Goal: Task Accomplishment & Management: Manage account settings

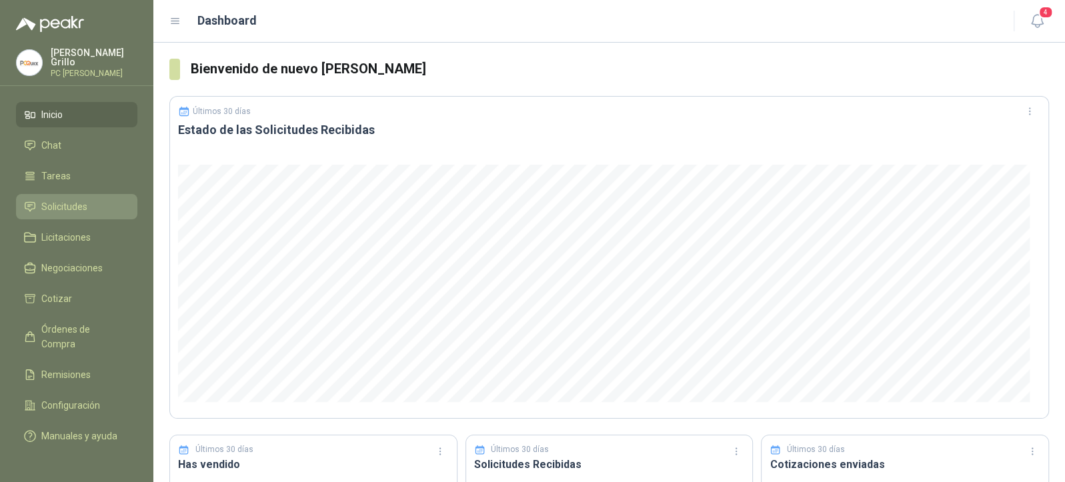
click at [70, 210] on span "Solicitudes" at bounding box center [64, 206] width 46 height 15
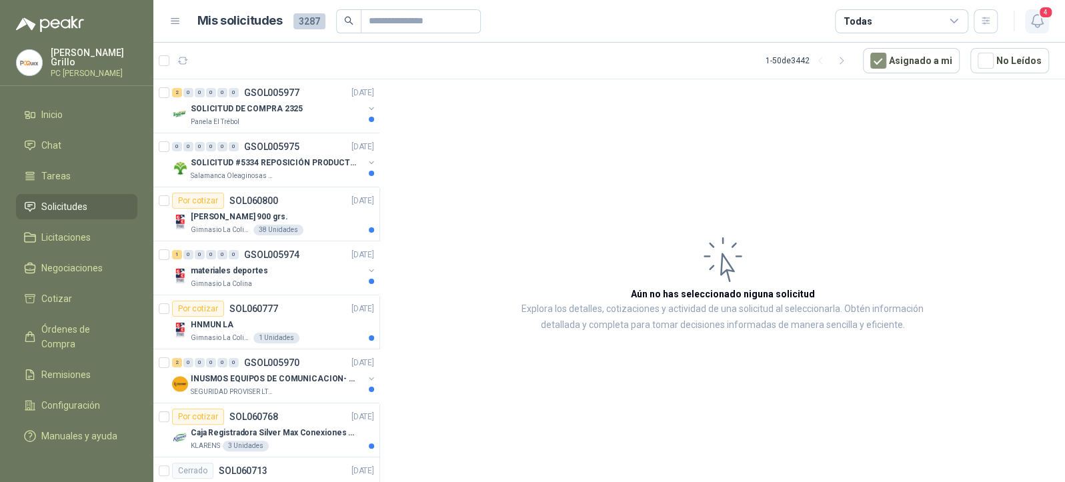
click at [1028, 25] on button "4" at bounding box center [1037, 21] width 24 height 24
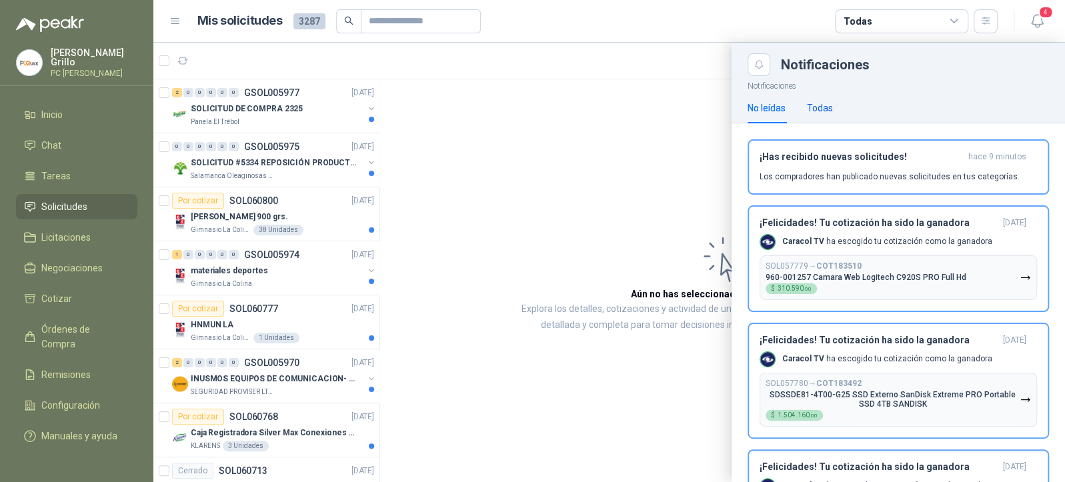
click at [827, 108] on div "Todas" at bounding box center [820, 108] width 26 height 15
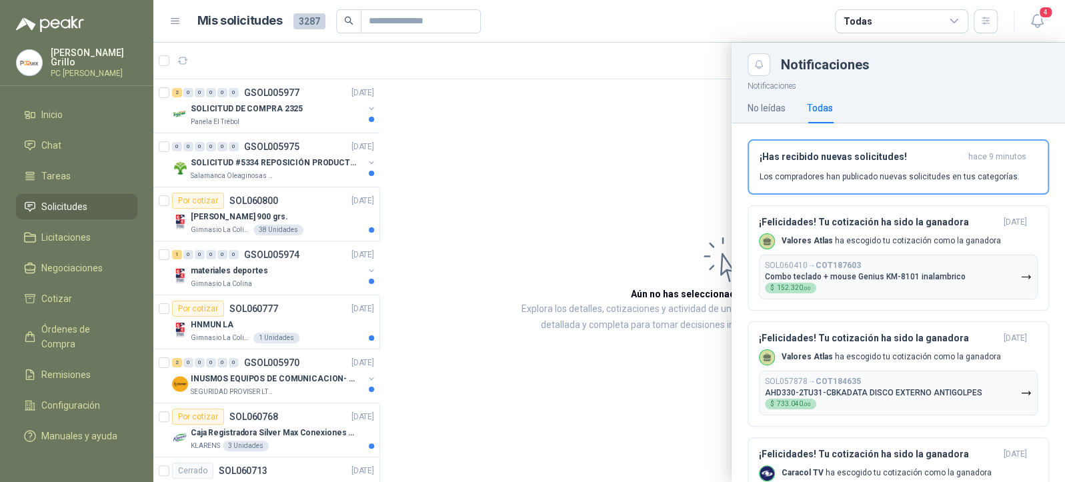
click at [262, 122] on div at bounding box center [609, 263] width 912 height 440
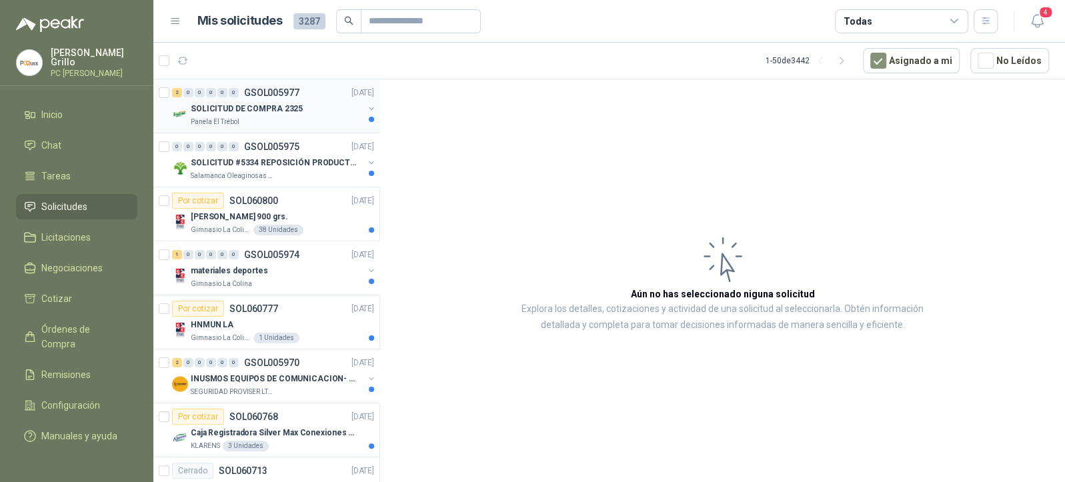
click at [257, 122] on div "Panela El Trébol" at bounding box center [277, 122] width 173 height 11
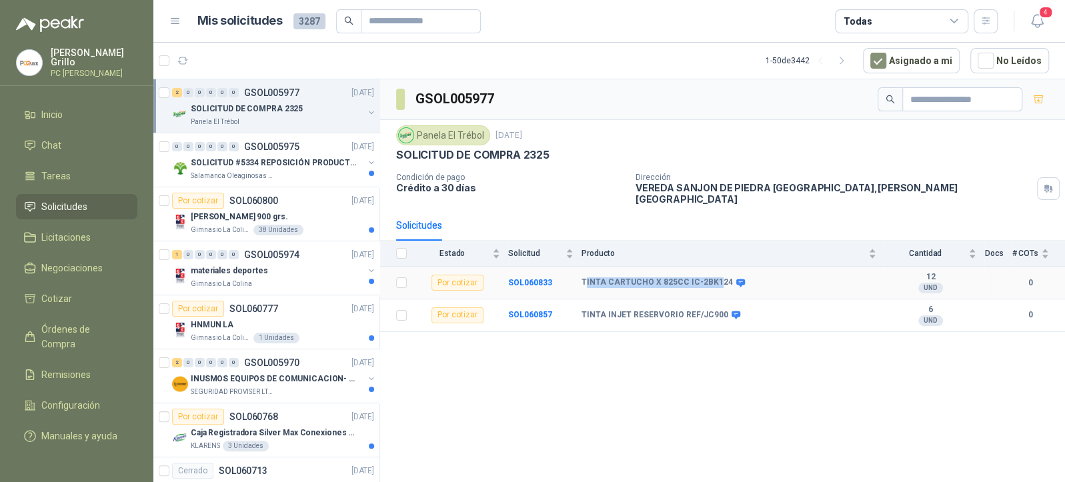
drag, startPoint x: 586, startPoint y: 272, endPoint x: 713, endPoint y: 271, distance: 127.4
click at [713, 278] on b "TINTA CARTUCHO X 825CC IC-2BK124" at bounding box center [657, 283] width 151 height 11
click at [581, 273] on tr "Por cotizar SOL060833 TINTA CARTUCHO X 825CC IC-2BK124 12 UND  0" at bounding box center [722, 283] width 685 height 33
click at [622, 278] on b "TINTA CARTUCHO X 825CC IC-2BK124" at bounding box center [657, 283] width 151 height 11
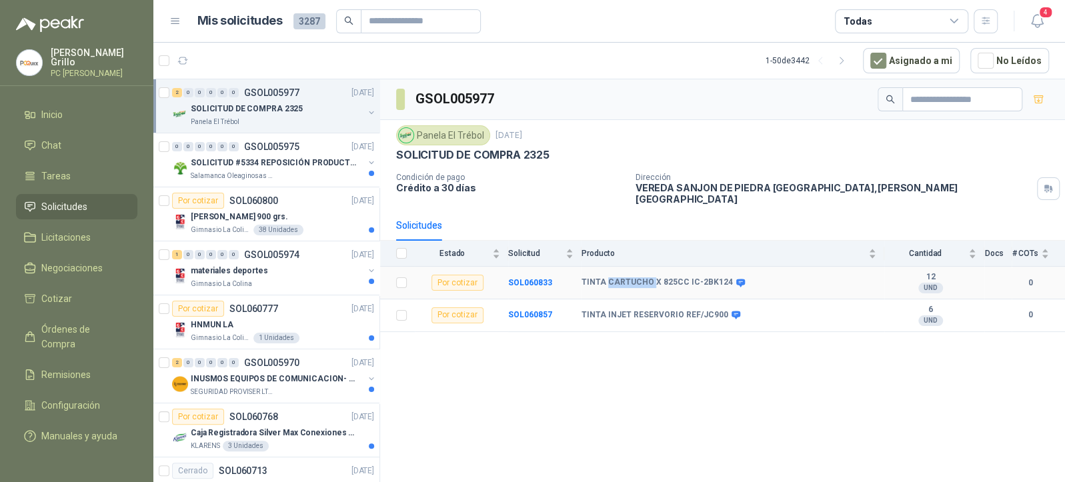
click at [622, 278] on b "TINTA CARTUCHO X 825CC IC-2BK124" at bounding box center [657, 283] width 151 height 11
drag, startPoint x: 582, startPoint y: 270, endPoint x: 720, endPoint y: 268, distance: 137.4
click at [720, 278] on b "TINTA CARTUCHO X 825CC IC-2BK124" at bounding box center [657, 283] width 151 height 11
click at [724, 278] on div "TINTA CARTUCHO X 825CC IC-2BK124" at bounding box center [662, 283] width 161 height 11
click at [733, 278] on span at bounding box center [738, 283] width 10 height 10
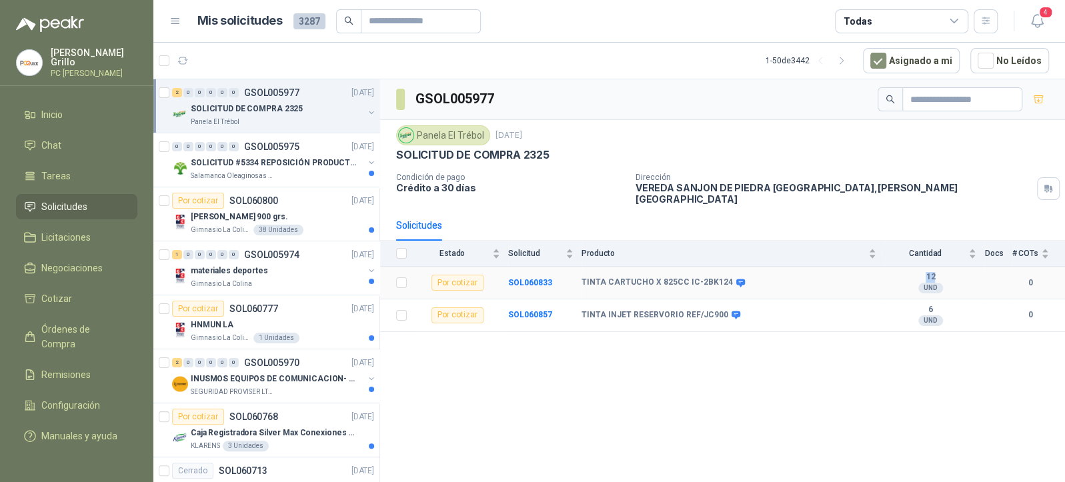
click at [733, 278] on span at bounding box center [738, 283] width 10 height 10
click at [713, 278] on b "TINTA CARTUCHO X 825CC IC-2BK124" at bounding box center [657, 283] width 151 height 11
click at [670, 278] on b "TINTA CARTUCHO X 825CC IC-2BK124" at bounding box center [657, 283] width 151 height 11
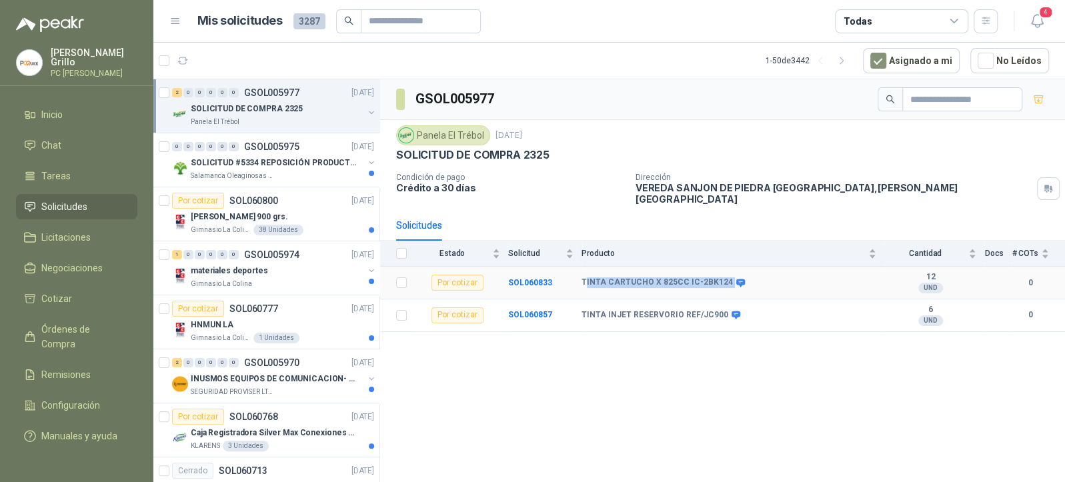
drag, startPoint x: 585, startPoint y: 273, endPoint x: 724, endPoint y: 272, distance: 138.8
click at [724, 278] on div "TINTA CARTUCHO X 825CC IC-2BK124" at bounding box center [662, 283] width 161 height 11
click at [264, 171] on div "Salamanca Oleaginosas SAS" at bounding box center [277, 176] width 173 height 11
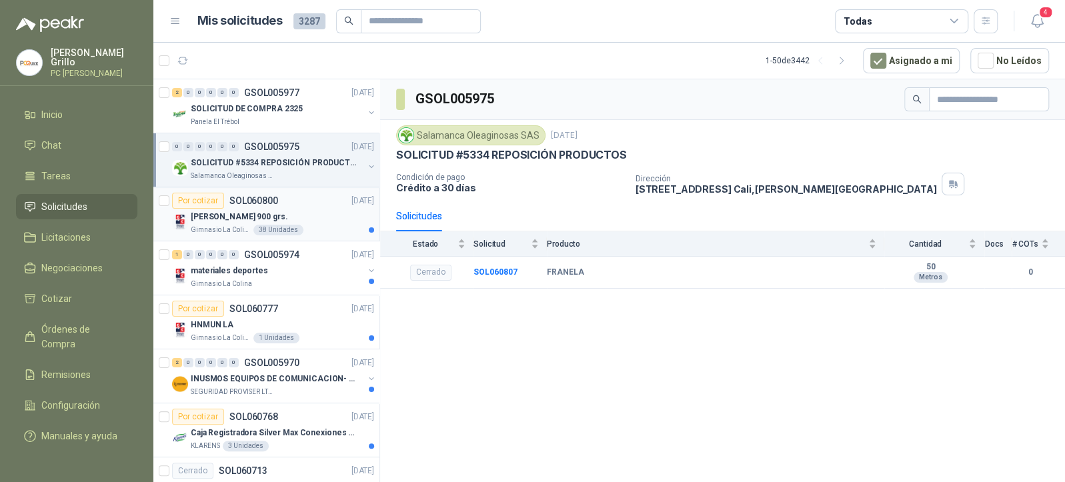
click at [264, 200] on p "SOL060800" at bounding box center [253, 200] width 49 height 9
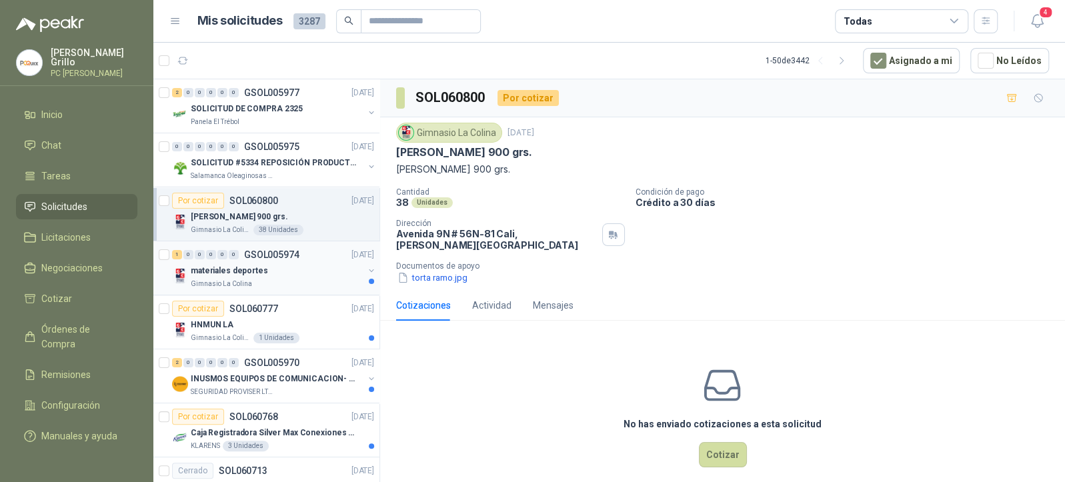
click at [264, 254] on p "GSOL005974" at bounding box center [271, 254] width 55 height 9
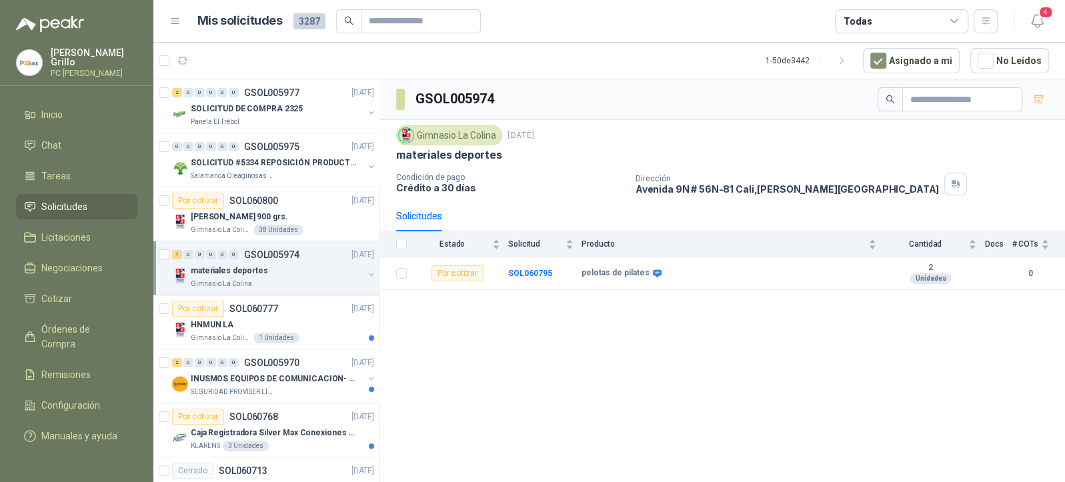
scroll to position [89, 0]
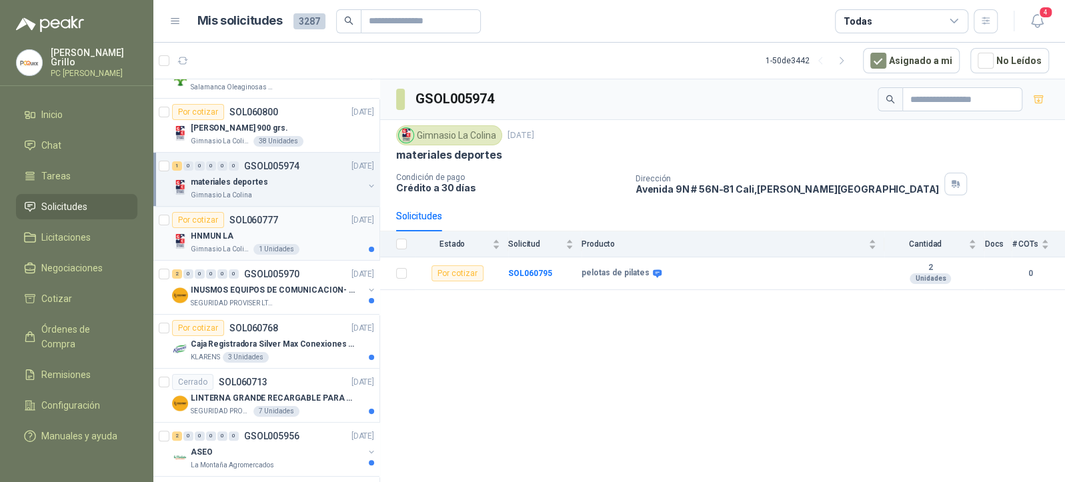
click at [240, 249] on p "Gimnasio La Colina" at bounding box center [221, 249] width 60 height 11
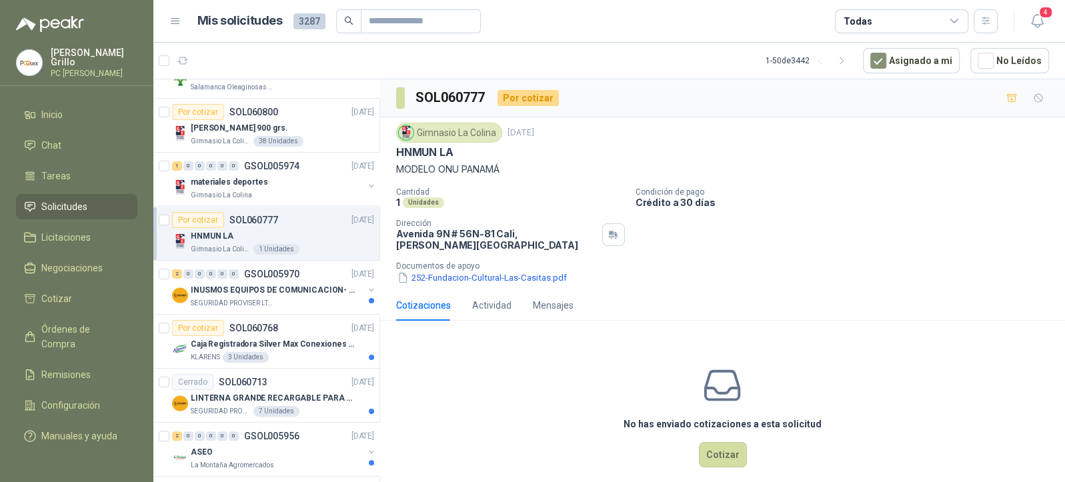
scroll to position [177, 0]
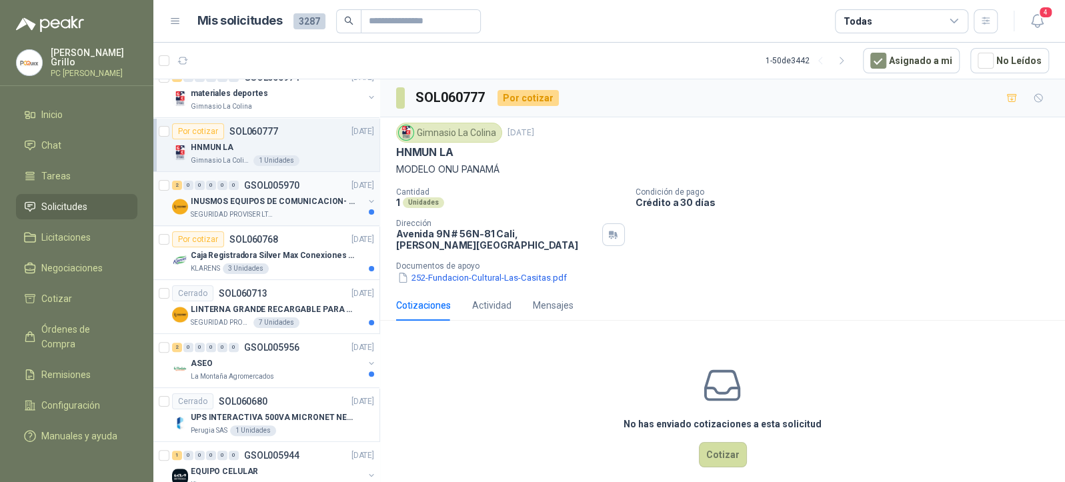
click at [241, 211] on p "SEGURIDAD PROVISER LTDA" at bounding box center [233, 214] width 84 height 11
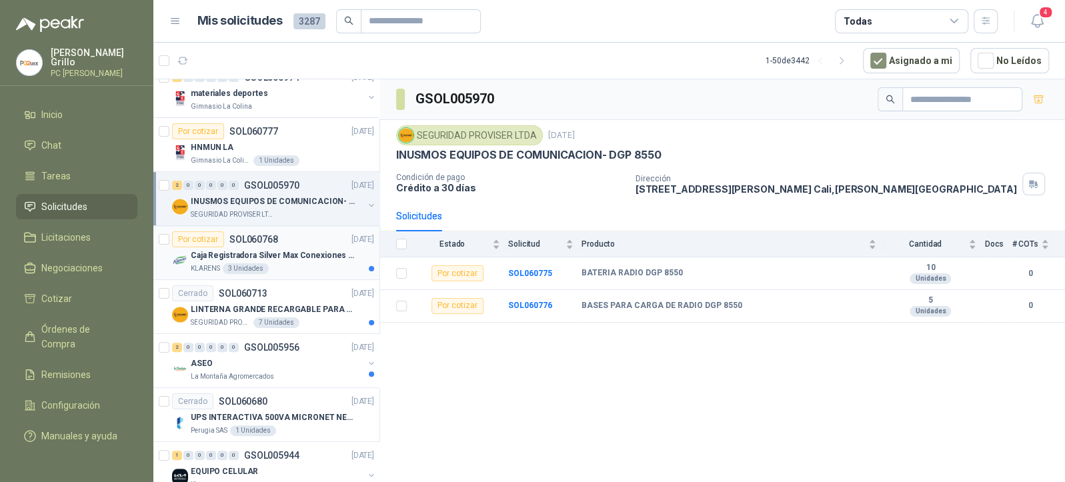
click at [266, 250] on p "Caja Registradora Silver Max Conexiones Usb 10000 Plus Led" at bounding box center [274, 256] width 166 height 13
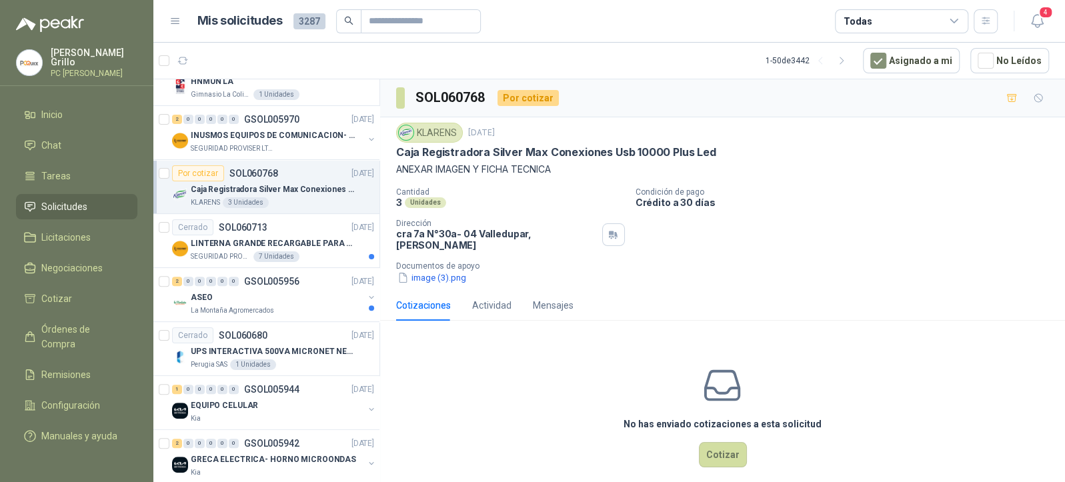
scroll to position [267, 0]
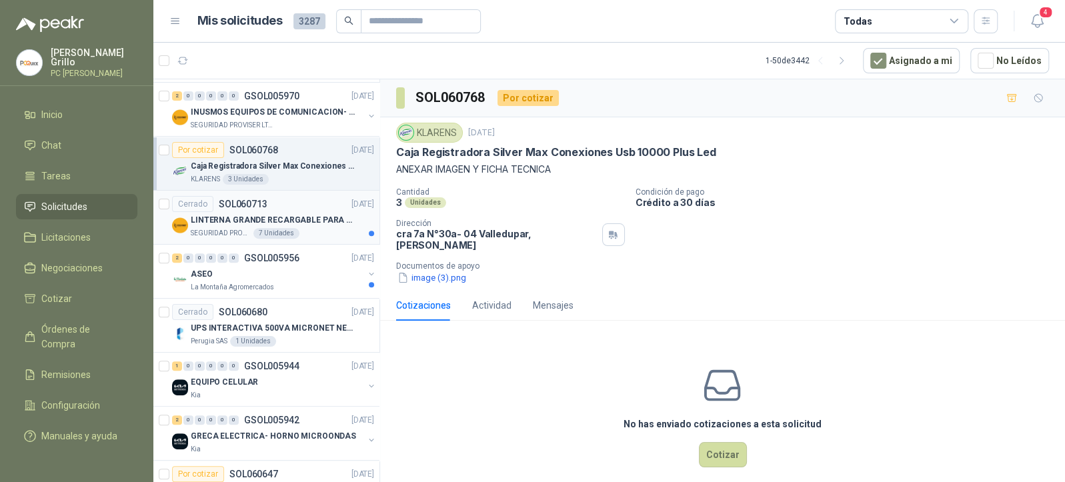
click at [262, 223] on p "LINTERNA GRANDE RECARGABLE PARA ESPACIOS ABIERTOS 100-150MTS" at bounding box center [274, 220] width 166 height 13
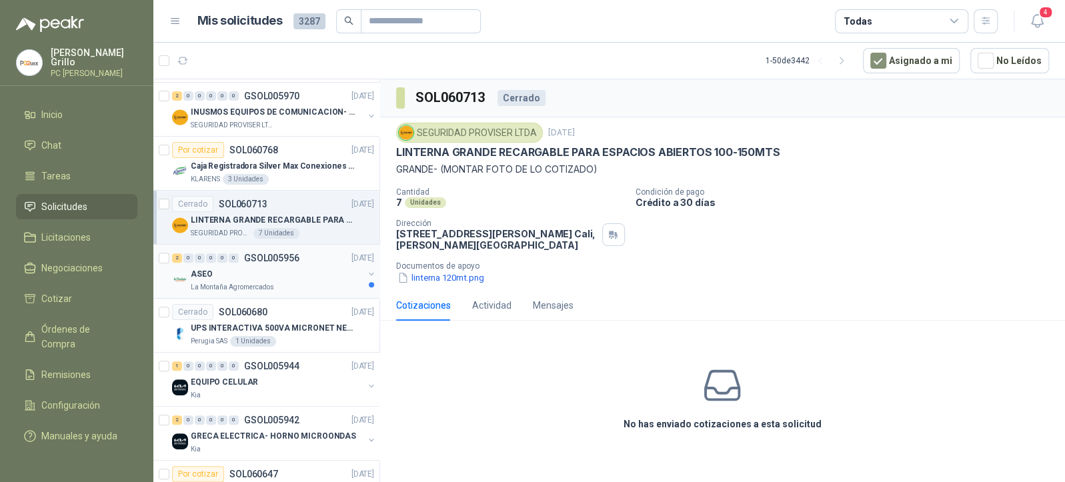
click at [266, 271] on div "ASEO" at bounding box center [277, 274] width 173 height 16
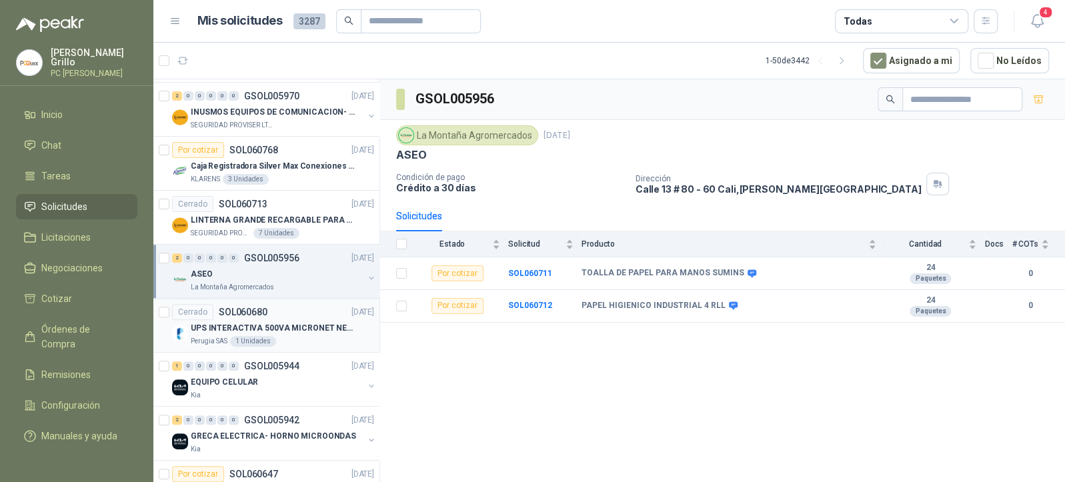
click at [268, 309] on div "Cerrado SOL060680 [DATE]" at bounding box center [273, 312] width 202 height 16
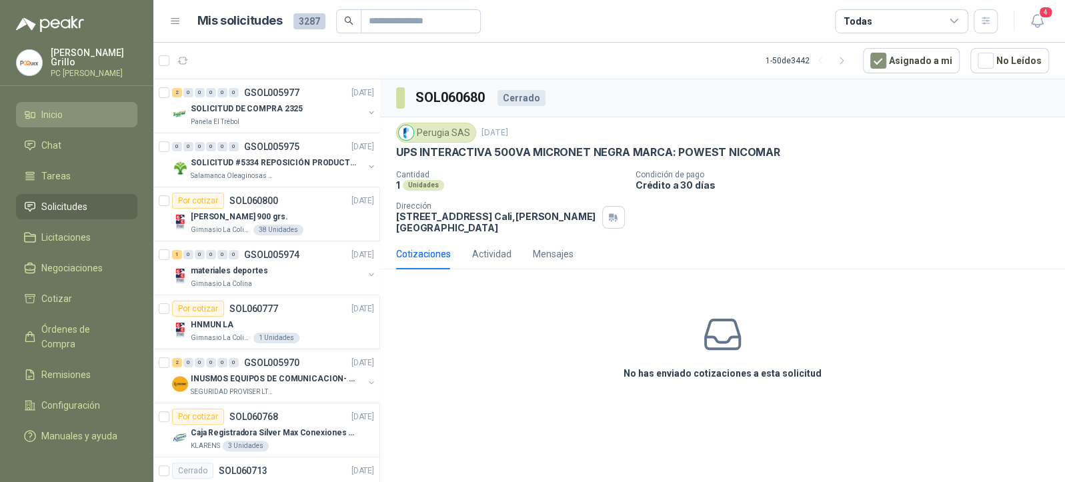
click at [40, 115] on li "Inicio" at bounding box center [76, 114] width 105 height 15
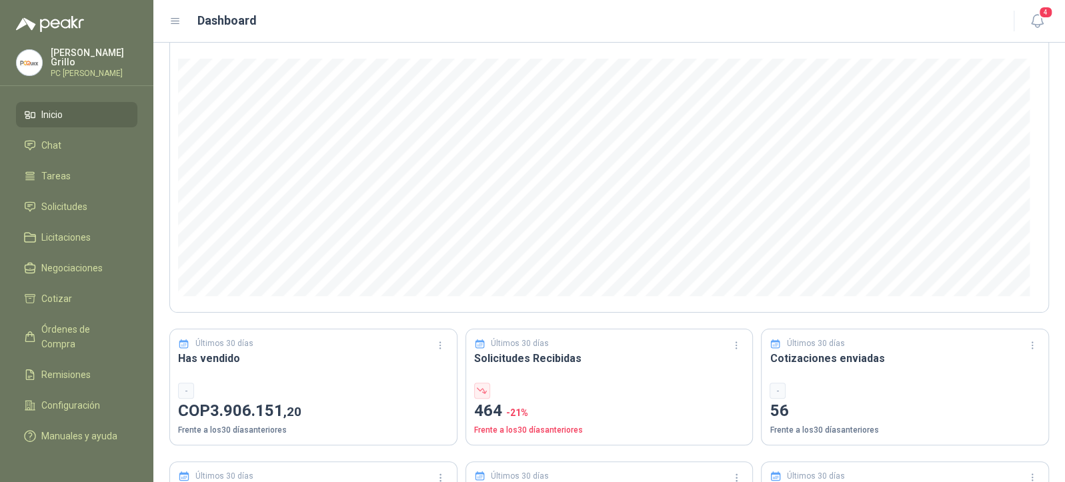
scroll to position [267, 0]
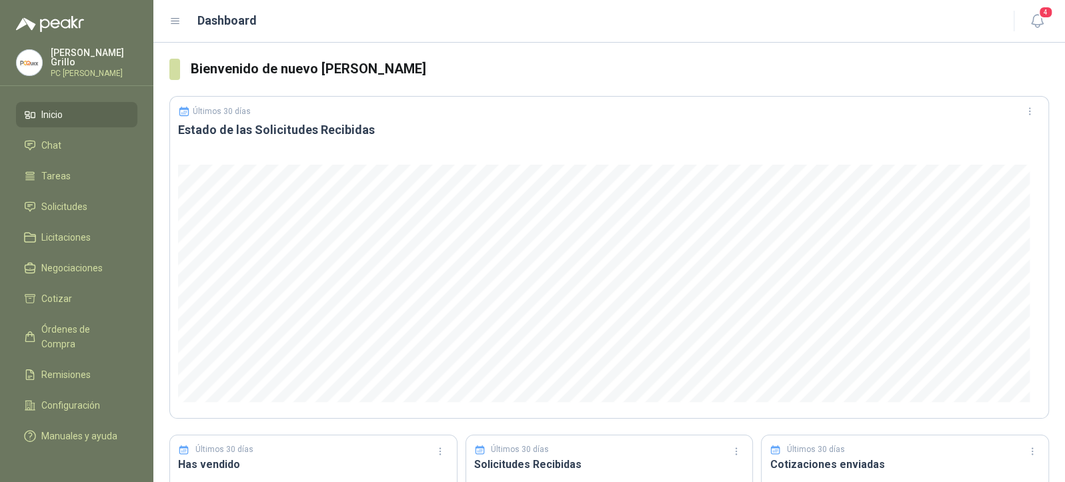
scroll to position [267, 0]
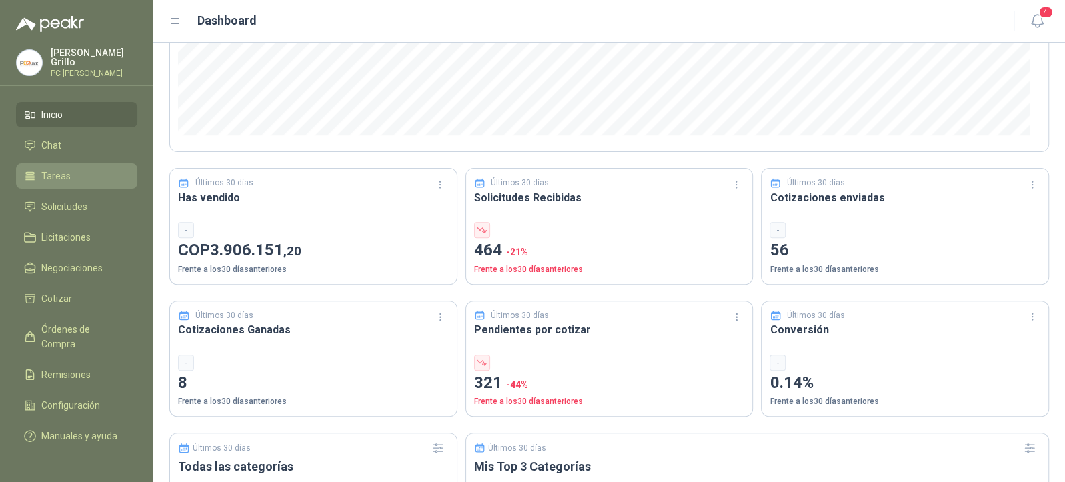
click at [55, 178] on span "Tareas" at bounding box center [55, 176] width 29 height 15
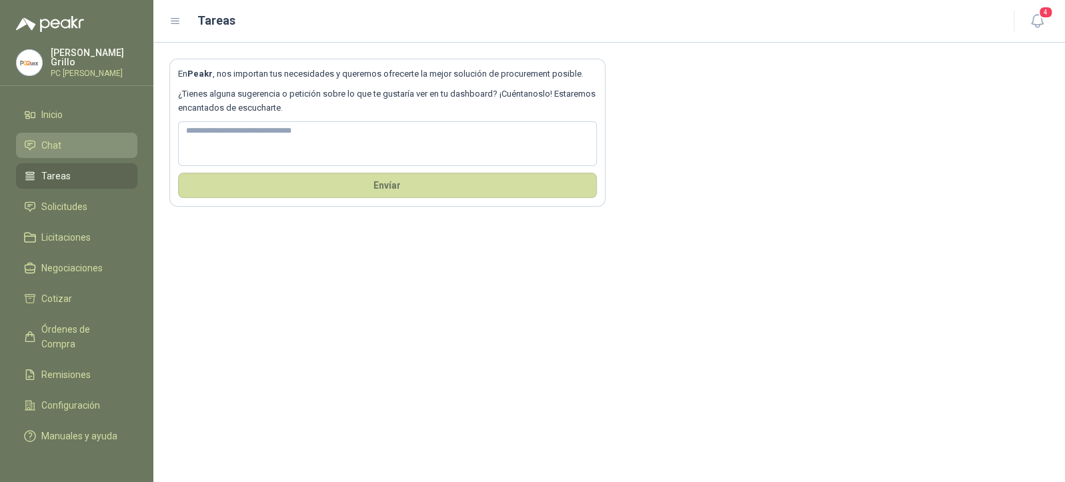
click at [57, 149] on span "Chat" at bounding box center [51, 145] width 20 height 15
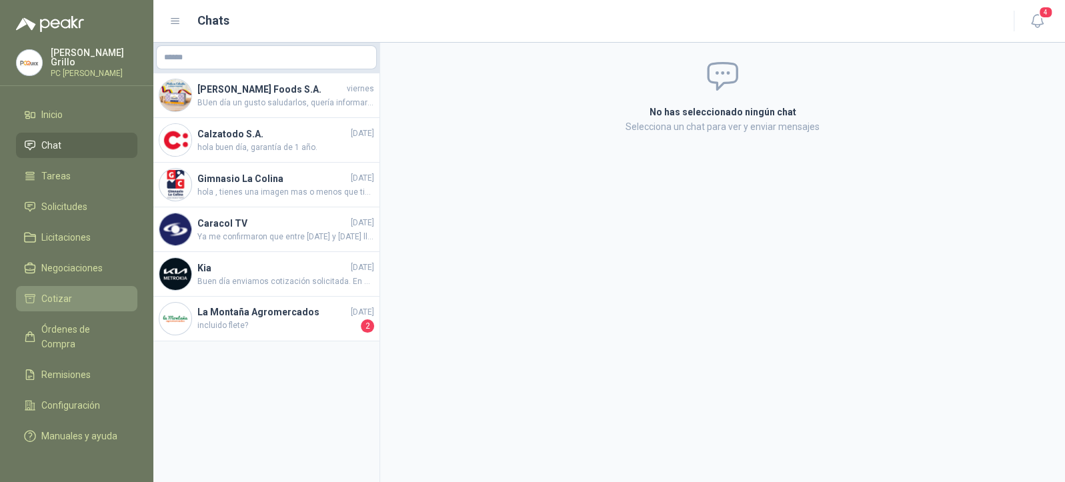
click at [57, 298] on span "Cotizar" at bounding box center [56, 299] width 31 height 15
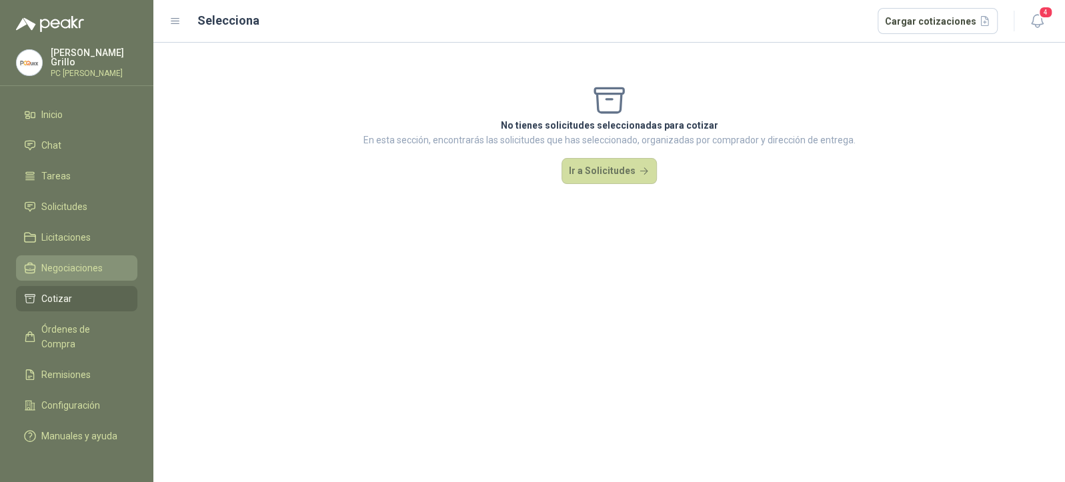
click at [67, 273] on link "Negociaciones" at bounding box center [76, 268] width 121 height 25
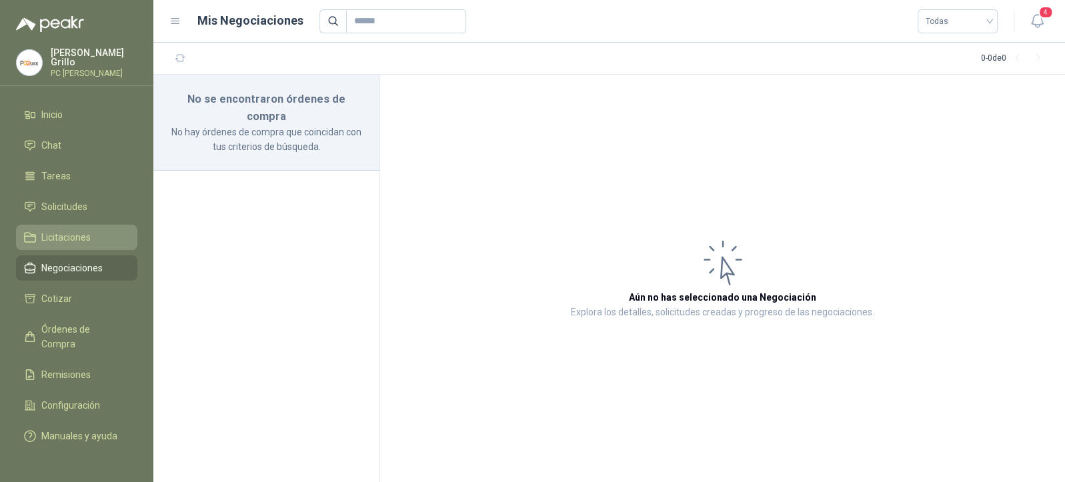
click at [65, 243] on link "Licitaciones" at bounding box center [76, 237] width 121 height 25
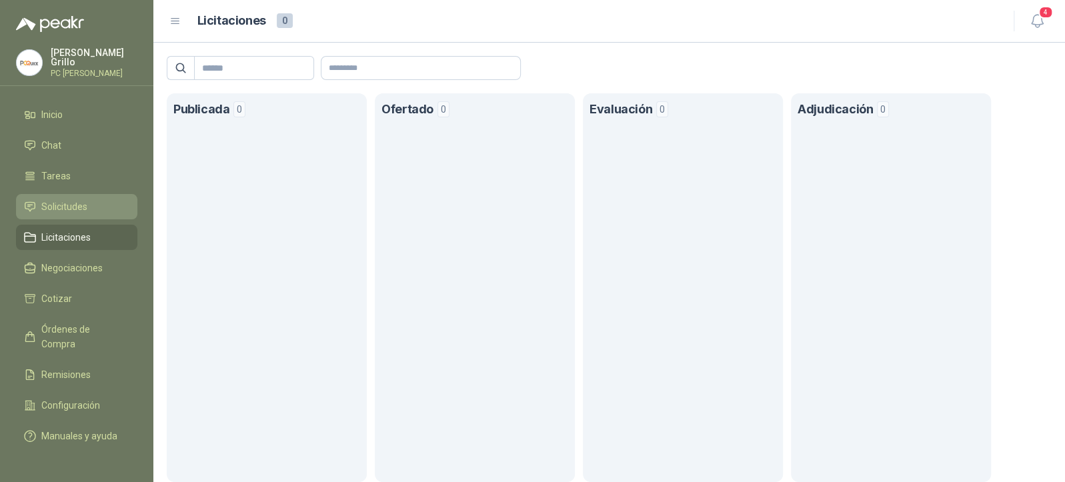
click at [74, 204] on span "Solicitudes" at bounding box center [64, 206] width 46 height 15
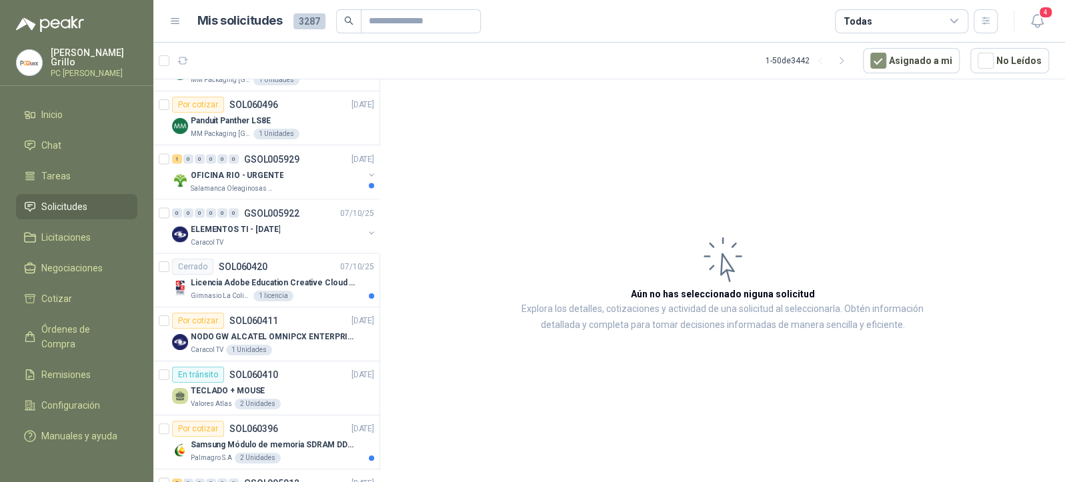
scroll to position [1690, 0]
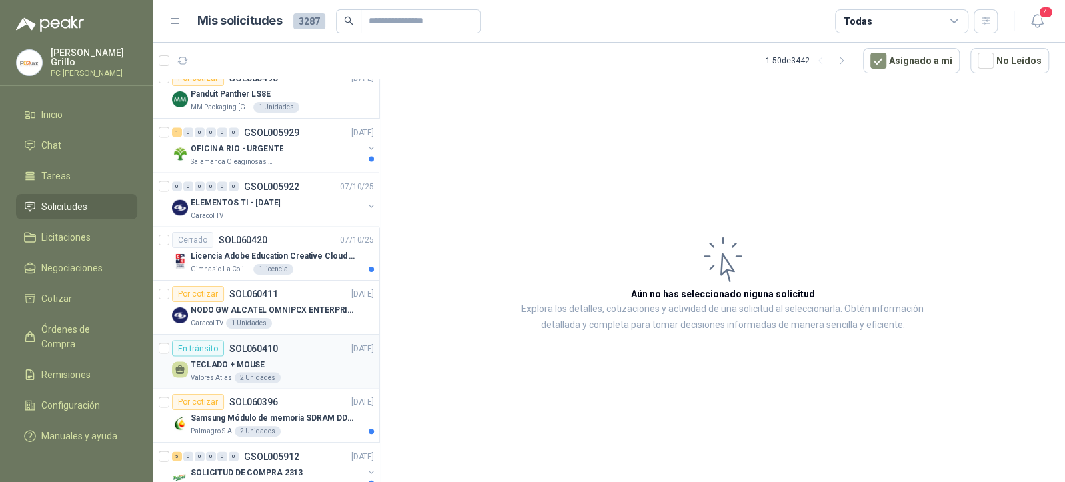
click at [259, 344] on p "SOL060410" at bounding box center [253, 348] width 49 height 9
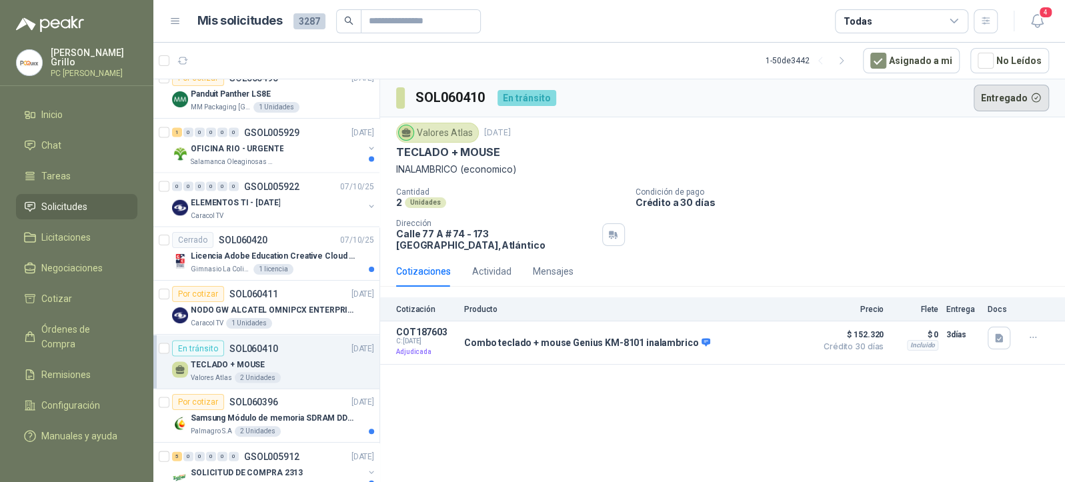
click at [1016, 96] on button "Entregado" at bounding box center [1012, 98] width 76 height 27
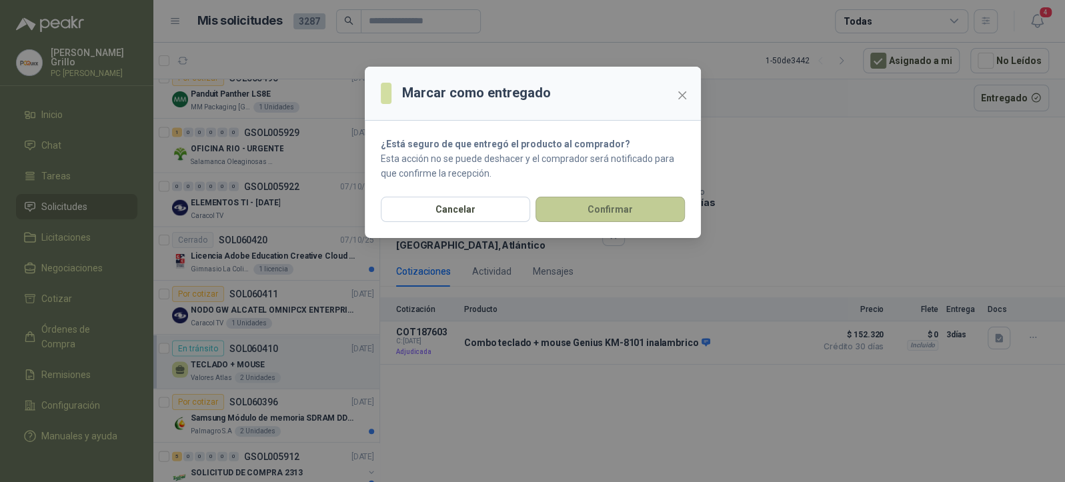
click at [581, 213] on button "Confirmar" at bounding box center [610, 209] width 149 height 25
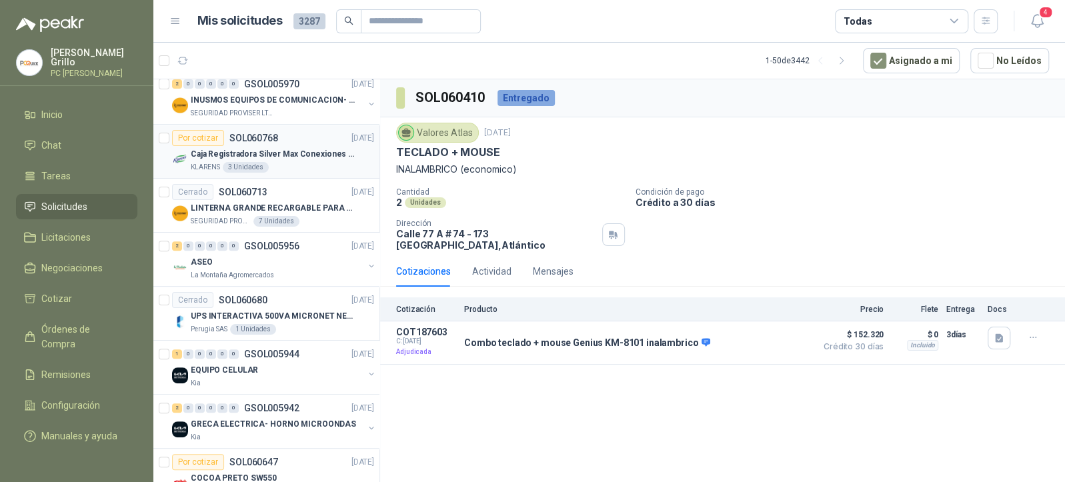
scroll to position [356, 0]
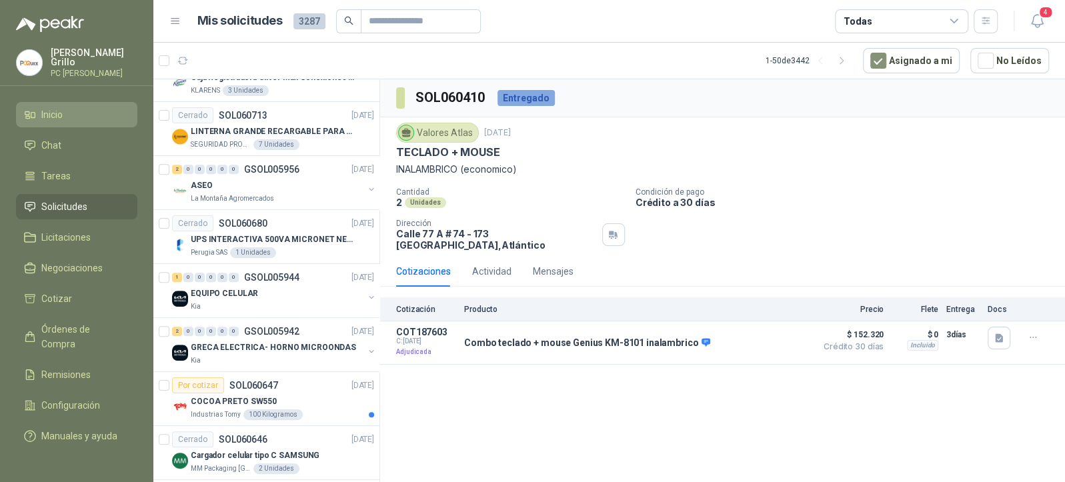
click at [54, 117] on span "Inicio" at bounding box center [51, 114] width 21 height 15
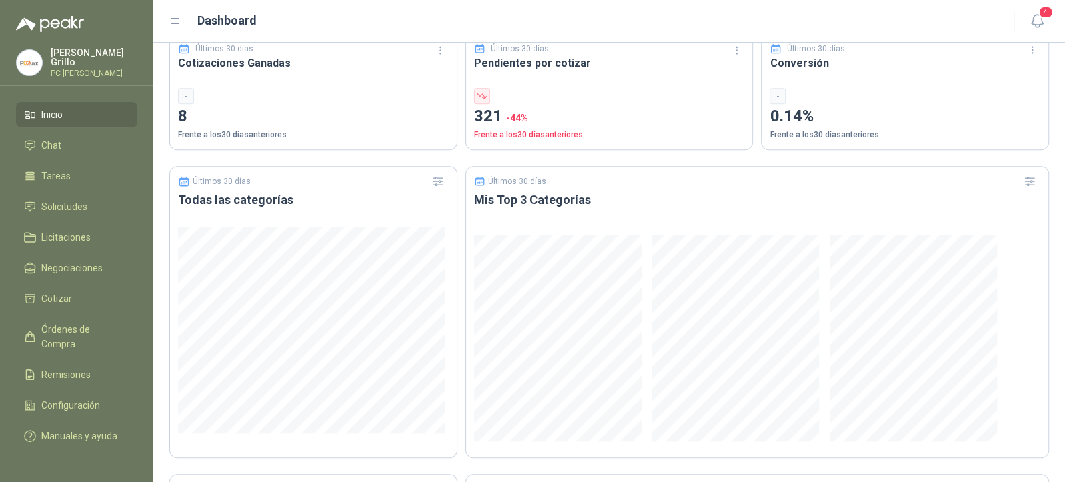
scroll to position [711, 0]
